Goal: Contribute content

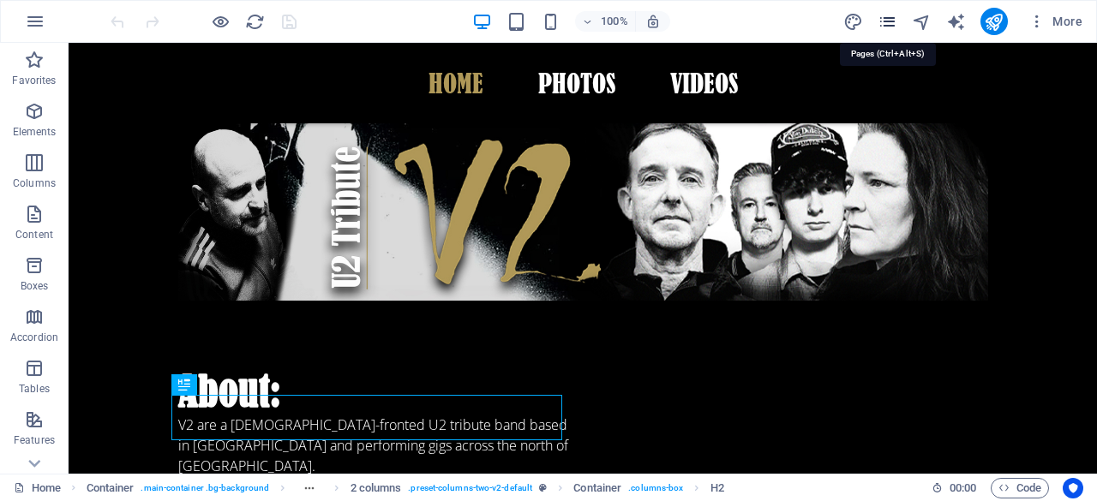
click at [890, 21] on icon "pages" at bounding box center [887, 22] width 20 height 20
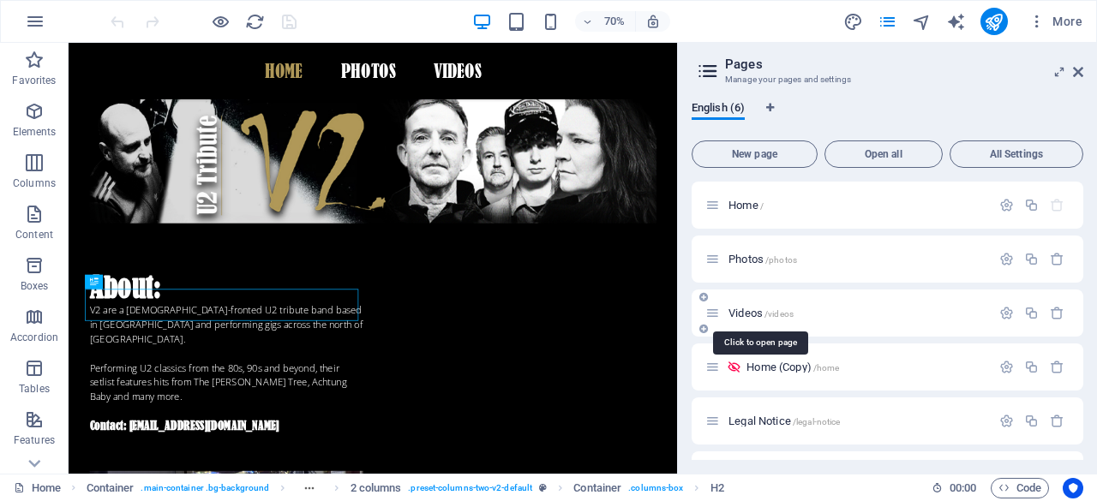
click at [749, 307] on div "Videos /videos" at bounding box center [847, 313] width 285 height 20
click at [745, 311] on span "Videos /videos" at bounding box center [760, 313] width 65 height 13
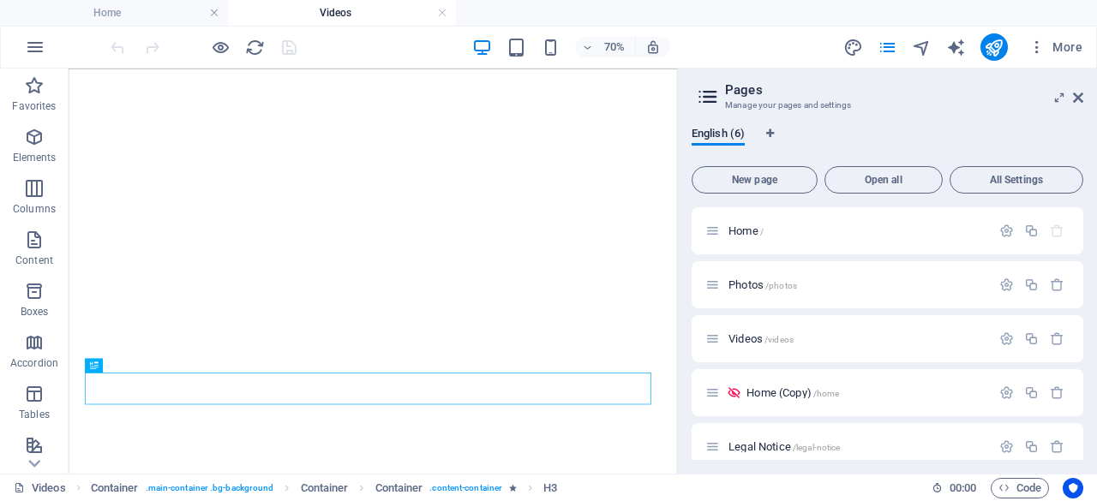
click at [209, 11] on link at bounding box center [214, 13] width 10 height 16
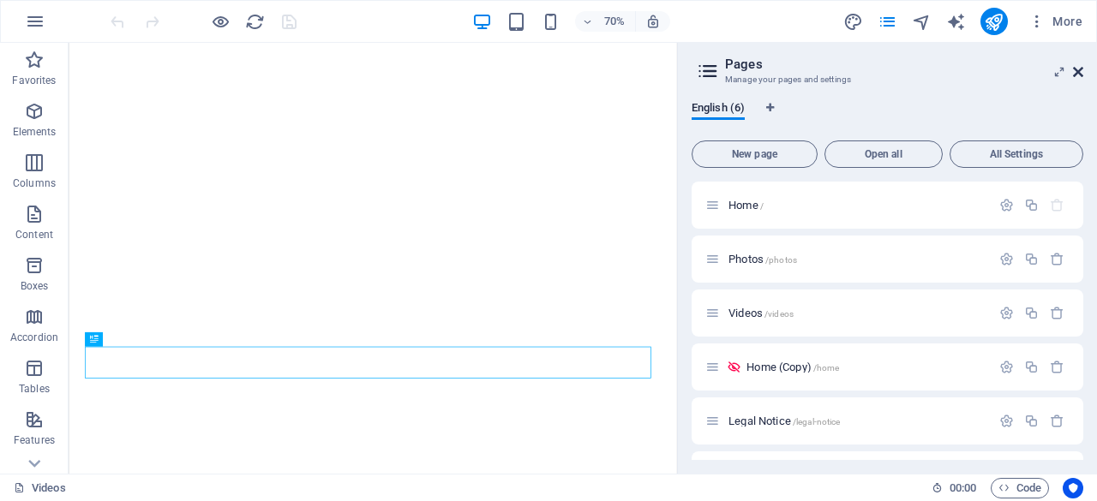
click at [1078, 72] on icon at bounding box center [1078, 72] width 10 height 14
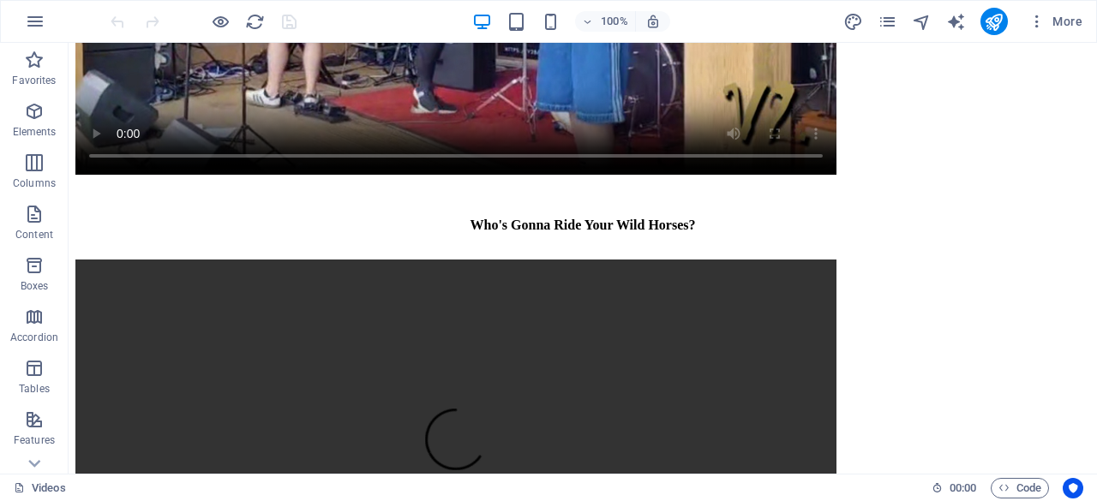
scroll to position [7447, 0]
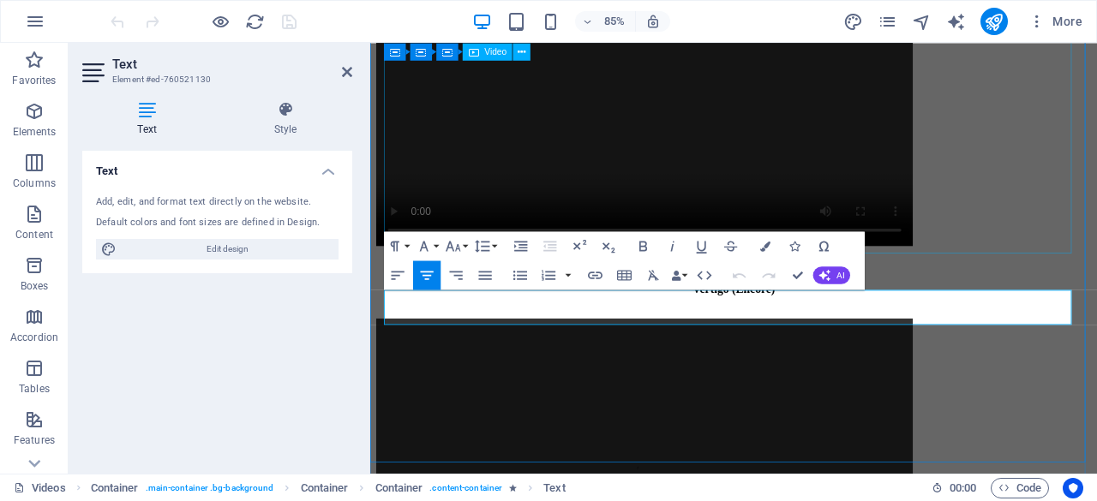
scroll to position [7329, 0]
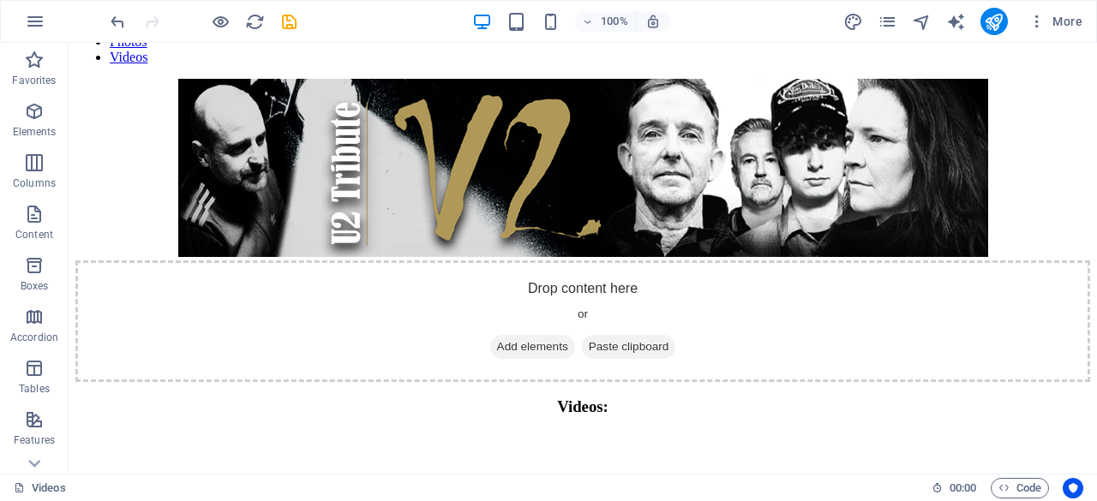
scroll to position [0, 0]
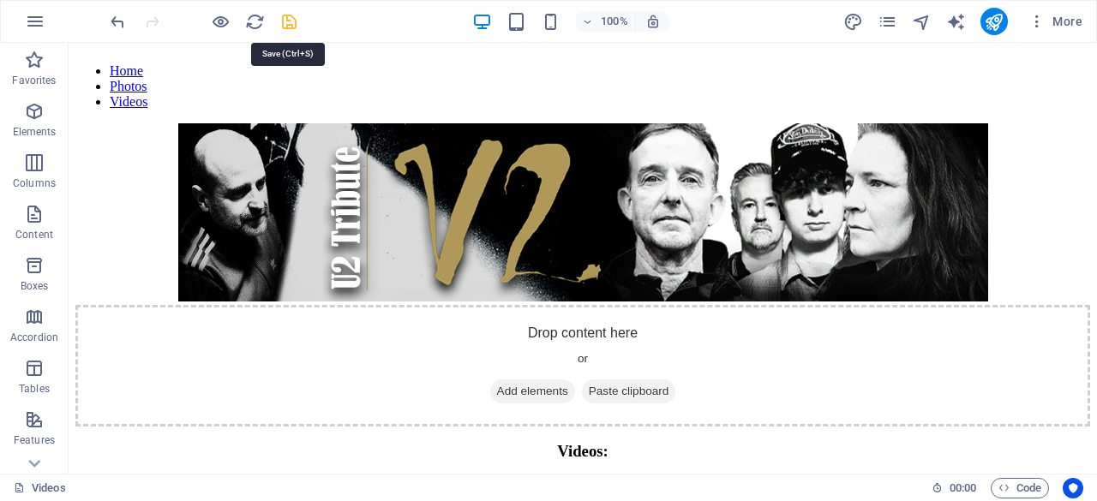
click at [288, 26] on icon "save" at bounding box center [289, 22] width 20 height 20
click at [999, 13] on icon "publish" at bounding box center [994, 22] width 20 height 20
